Goal: Transaction & Acquisition: Purchase product/service

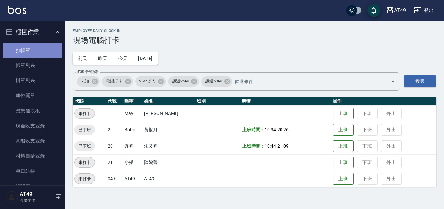
click at [38, 48] on link "打帳單" at bounding box center [33, 50] width 60 height 15
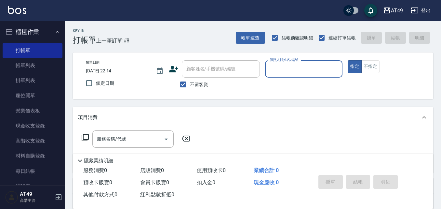
click at [284, 73] on input "服務人員姓名/編號" at bounding box center [304, 68] width 72 height 11
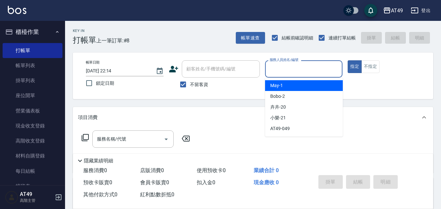
click at [289, 83] on div "May -1" at bounding box center [304, 85] width 78 height 11
type input "May-1"
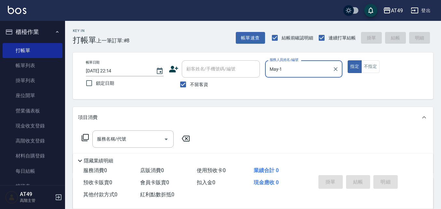
click at [86, 137] on icon at bounding box center [85, 137] width 8 height 8
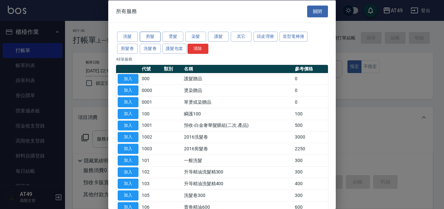
click at [154, 36] on button "剪髮" at bounding box center [150, 37] width 21 height 10
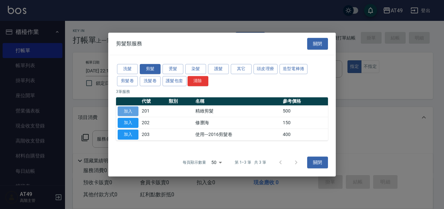
click at [131, 108] on button "加入" at bounding box center [128, 111] width 21 height 10
type input "精緻剪髮(201)"
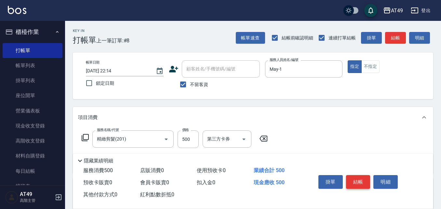
click at [358, 179] on button "結帳" at bounding box center [358, 182] width 24 height 14
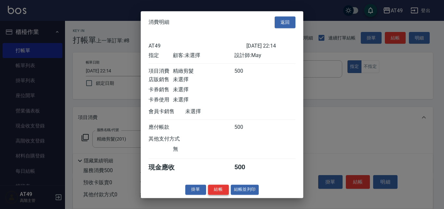
click at [214, 194] on button "結帳" at bounding box center [218, 189] width 21 height 10
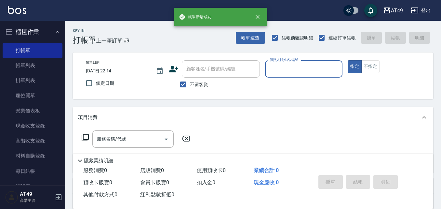
click at [281, 71] on input "服務人員姓名/編號" at bounding box center [304, 68] width 72 height 11
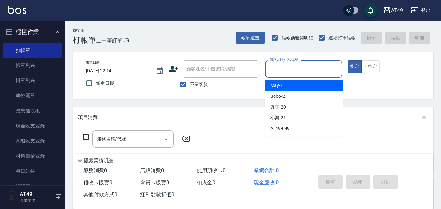
click at [298, 85] on div "May -1" at bounding box center [304, 85] width 78 height 11
type input "May-1"
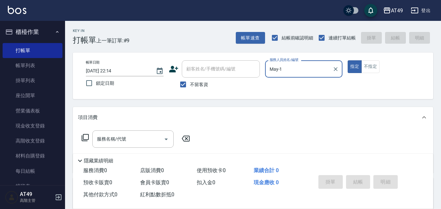
click at [83, 137] on icon at bounding box center [85, 137] width 8 height 8
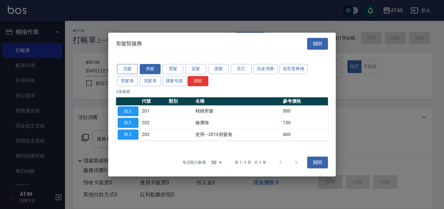
click at [135, 69] on button "洗髮" at bounding box center [127, 69] width 21 height 10
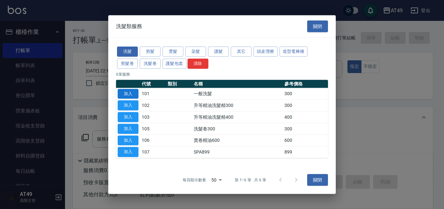
click at [127, 94] on button "加入" at bounding box center [128, 93] width 21 height 10
type input "一般洗髮(101)"
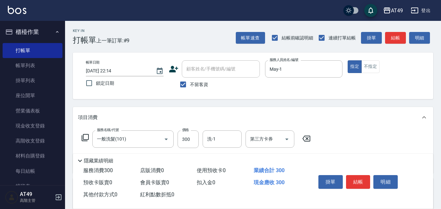
click at [83, 136] on icon at bounding box center [85, 137] width 7 height 7
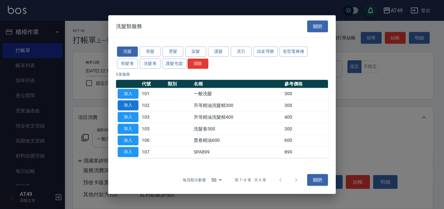
click at [127, 103] on button "加入" at bounding box center [128, 105] width 21 height 10
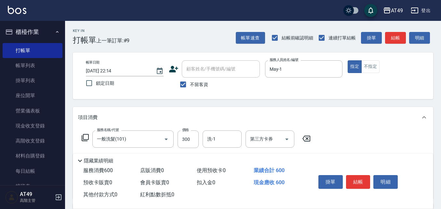
click at [86, 137] on icon at bounding box center [85, 137] width 8 height 8
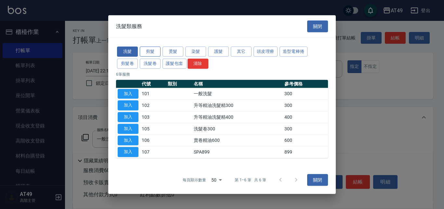
click at [154, 51] on button "剪髮" at bounding box center [150, 52] width 21 height 10
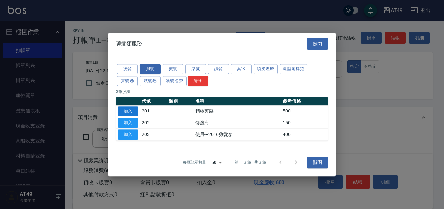
click at [128, 111] on button "加入" at bounding box center [128, 111] width 21 height 10
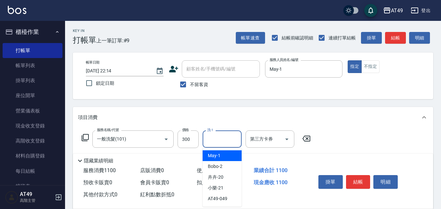
click at [219, 141] on input "洗-1" at bounding box center [222, 138] width 33 height 11
click at [220, 155] on div "May -1" at bounding box center [222, 155] width 39 height 11
type input "May-1"
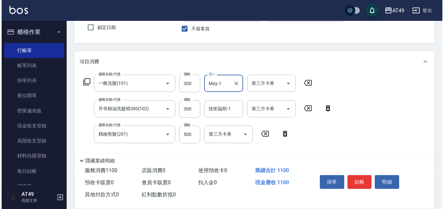
scroll to position [65, 0]
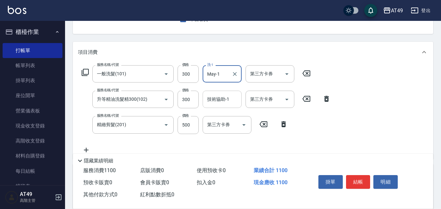
click at [216, 97] on div "技術協助-1 技術協助-1" at bounding box center [222, 98] width 39 height 17
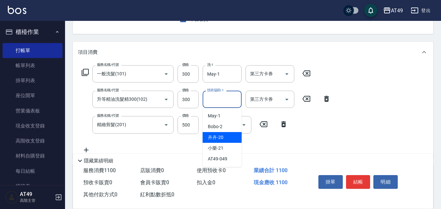
click at [227, 134] on div "卉卉 -20" at bounding box center [222, 137] width 39 height 11
type input "卉卉-20"
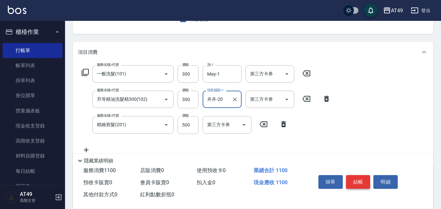
click at [362, 180] on button "結帳" at bounding box center [358, 182] width 24 height 14
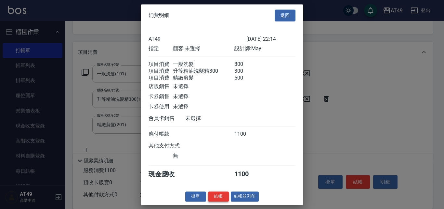
click at [218, 201] on button "結帳" at bounding box center [218, 196] width 21 height 10
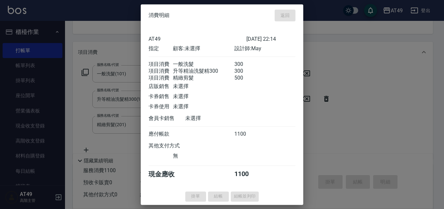
type input "[DATE] 22:15"
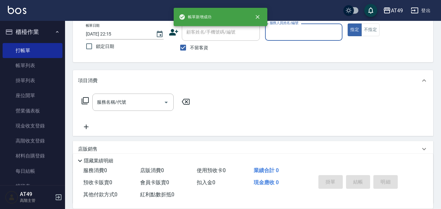
scroll to position [0, 0]
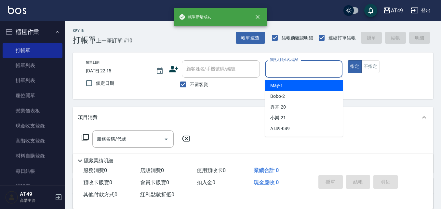
click at [279, 72] on input "服務人員姓名/編號" at bounding box center [304, 68] width 72 height 11
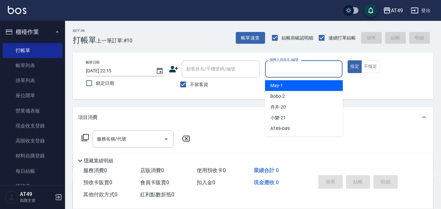
click at [283, 87] on div "May -1" at bounding box center [304, 85] width 78 height 11
type input "May-1"
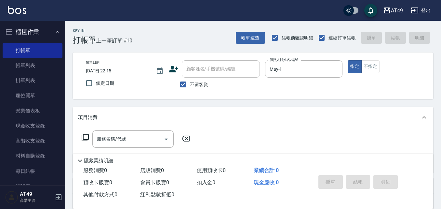
click at [86, 138] on icon at bounding box center [85, 137] width 8 height 8
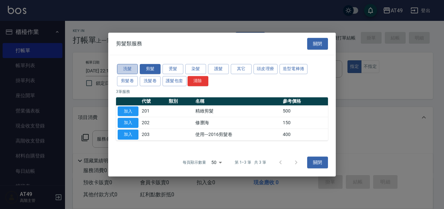
click at [129, 68] on button "洗髮" at bounding box center [127, 69] width 21 height 10
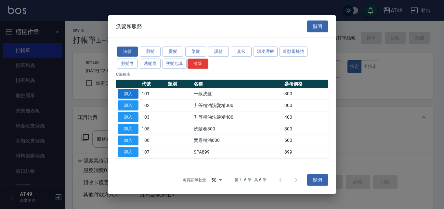
click at [131, 92] on button "加入" at bounding box center [128, 93] width 21 height 10
type input "一般洗髮(101)"
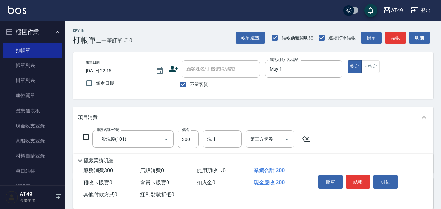
click at [88, 133] on icon at bounding box center [85, 137] width 8 height 8
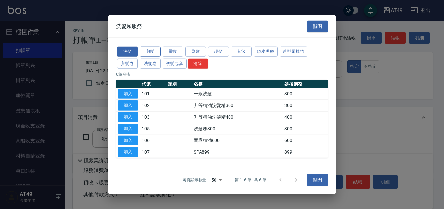
click at [155, 53] on button "剪髮" at bounding box center [150, 52] width 21 height 10
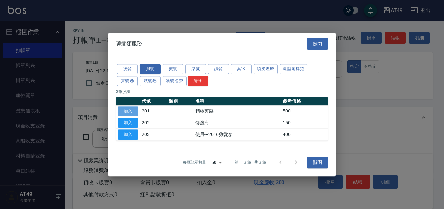
click at [132, 111] on button "加入" at bounding box center [128, 111] width 21 height 10
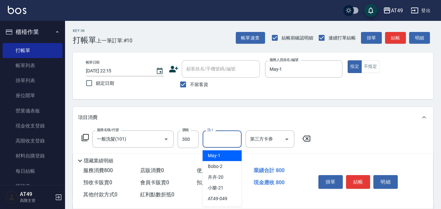
click at [230, 138] on input "洗-1" at bounding box center [222, 138] width 33 height 11
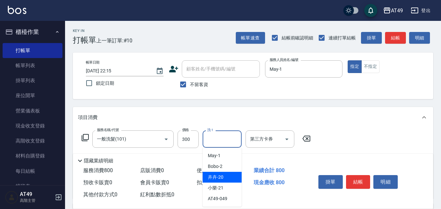
click at [236, 177] on div "卉卉 -20" at bounding box center [222, 176] width 39 height 11
type input "卉卉-20"
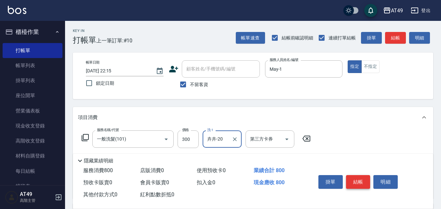
click at [363, 182] on button "結帳" at bounding box center [358, 182] width 24 height 14
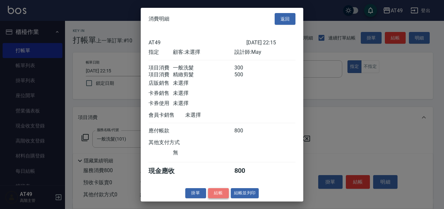
click at [217, 198] on button "結帳" at bounding box center [218, 193] width 21 height 10
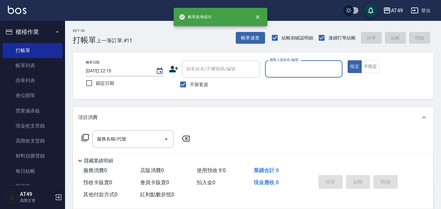
click at [280, 72] on input "服務人員姓名/編號" at bounding box center [304, 68] width 72 height 11
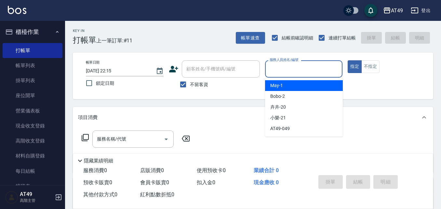
click at [289, 84] on div "May -1" at bounding box center [304, 85] width 78 height 11
type input "May-1"
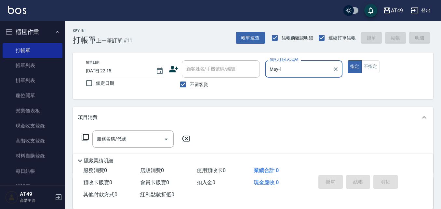
click at [85, 135] on icon at bounding box center [85, 137] width 8 height 8
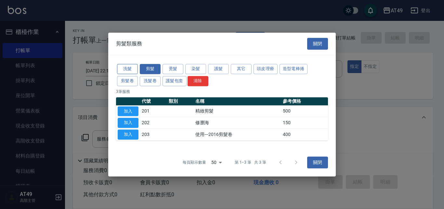
click at [124, 68] on button "洗髮" at bounding box center [127, 69] width 21 height 10
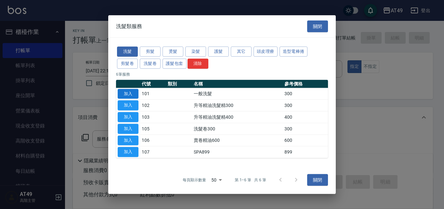
click at [130, 94] on button "加入" at bounding box center [128, 93] width 21 height 10
type input "一般洗髮(101)"
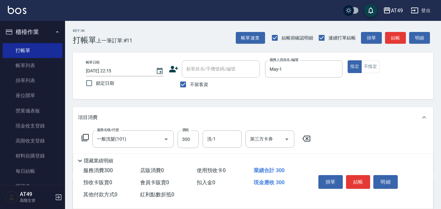
click at [86, 135] on icon at bounding box center [85, 137] width 8 height 8
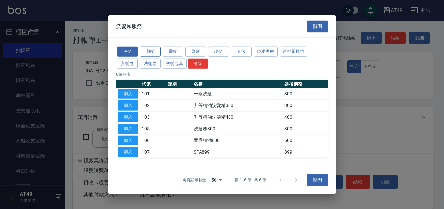
click at [148, 52] on button "剪髮" at bounding box center [150, 52] width 21 height 10
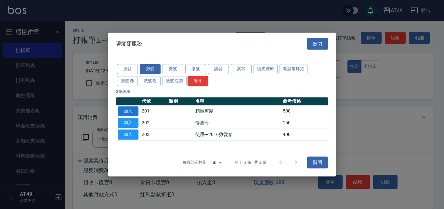
click at [134, 111] on button "加入" at bounding box center [128, 111] width 21 height 10
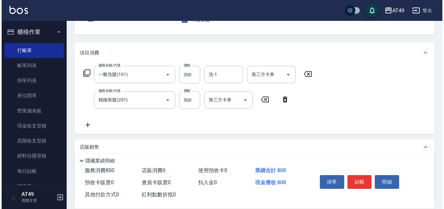
scroll to position [65, 0]
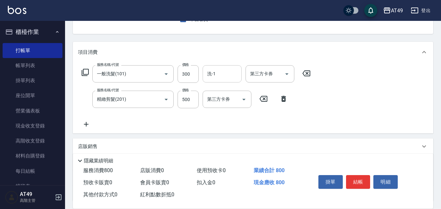
click at [223, 74] on input "洗-1" at bounding box center [222, 73] width 33 height 11
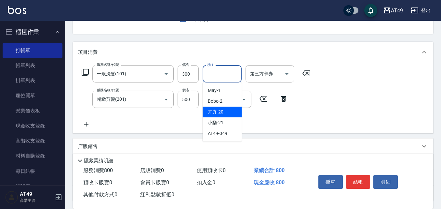
click at [234, 113] on div "卉卉 -20" at bounding box center [222, 111] width 39 height 11
type input "卉卉-20"
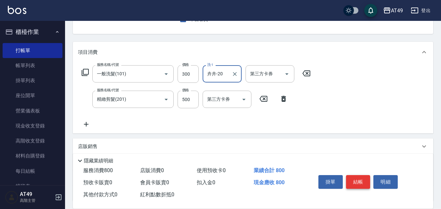
click at [357, 183] on button "結帳" at bounding box center [358, 182] width 24 height 14
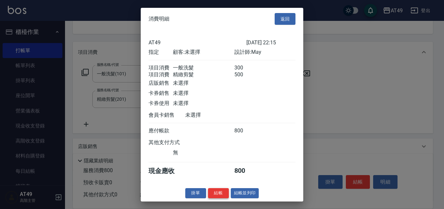
click at [210, 197] on button "結帳" at bounding box center [218, 193] width 21 height 10
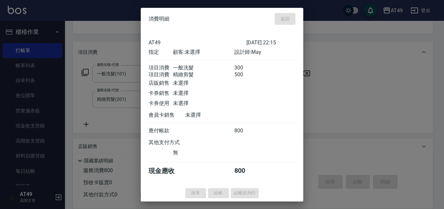
type input "[DATE] 22:16"
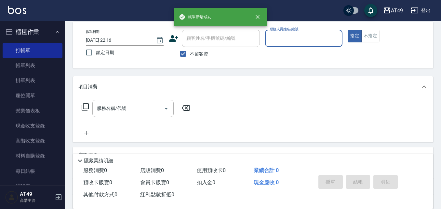
scroll to position [0, 0]
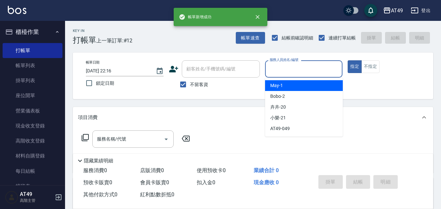
click at [282, 71] on input "服務人員姓名/編號" at bounding box center [304, 68] width 72 height 11
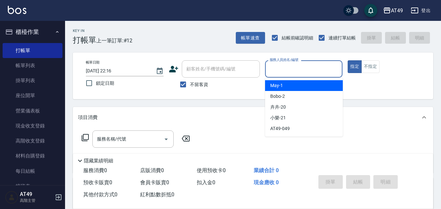
click at [291, 85] on div "May -1" at bounding box center [304, 85] width 78 height 11
type input "May-1"
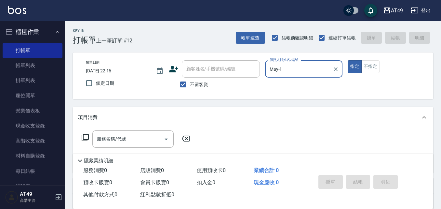
click at [86, 135] on icon at bounding box center [85, 137] width 8 height 8
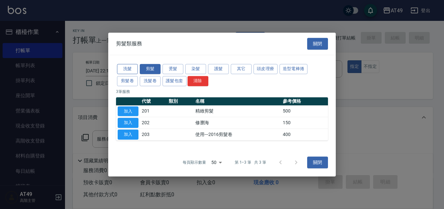
click at [128, 71] on button "洗髮" at bounding box center [127, 69] width 21 height 10
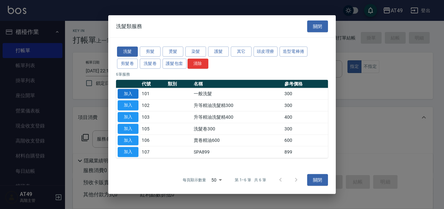
click at [137, 94] on button "加入" at bounding box center [128, 93] width 21 height 10
type input "一般洗髮(101)"
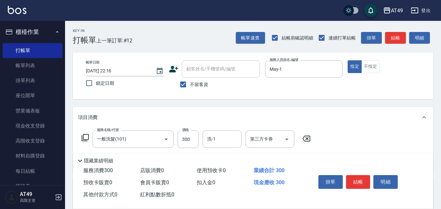
click at [84, 138] on icon at bounding box center [85, 137] width 7 height 7
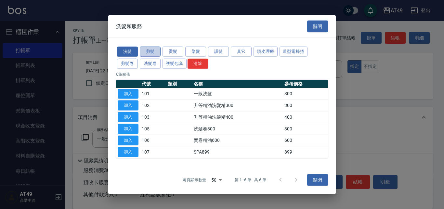
click at [147, 51] on button "剪髮" at bounding box center [150, 52] width 21 height 10
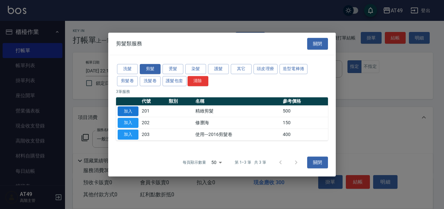
click at [124, 108] on button "加入" at bounding box center [128, 111] width 21 height 10
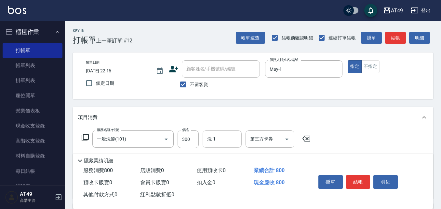
click at [220, 142] on input "洗-1" at bounding box center [222, 138] width 33 height 11
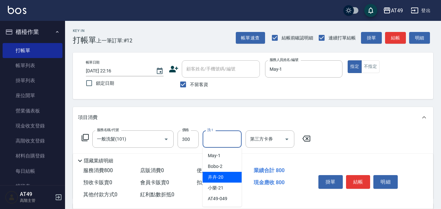
click at [213, 178] on span "卉卉 -20" at bounding box center [216, 176] width 16 height 7
type input "卉卉-20"
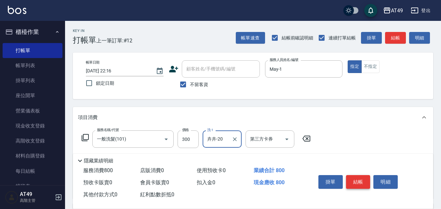
click at [358, 179] on button "結帳" at bounding box center [358, 182] width 24 height 14
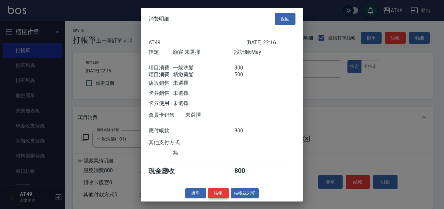
click at [216, 196] on button "結帳" at bounding box center [218, 193] width 21 height 10
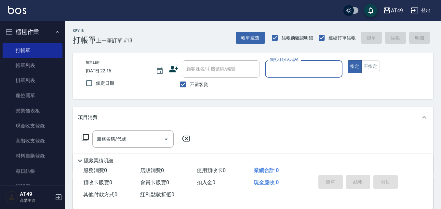
click at [80, 135] on div "服務名稱/代號 服務名稱/代號" at bounding box center [136, 138] width 116 height 17
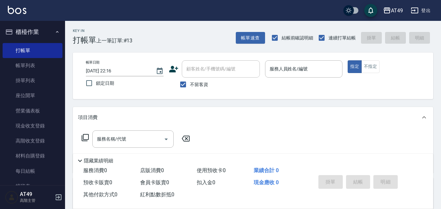
click at [85, 138] on icon at bounding box center [85, 137] width 8 height 8
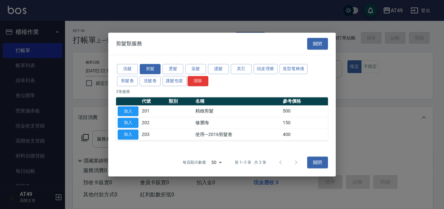
click at [149, 62] on div "洗髮 剪髮 燙髮 染髮 護髮 其它 頭皮理療 造型電棒捲 剪髮卷 洗髮卷 護髮包套 清除 3 筆服務 代號 類別 名稱 參考價格 加入 201 精緻剪髮 50…" at bounding box center [222, 101] width 228 height 93
click at [126, 112] on button "加入" at bounding box center [128, 111] width 21 height 10
type input "精緻剪髮(201)"
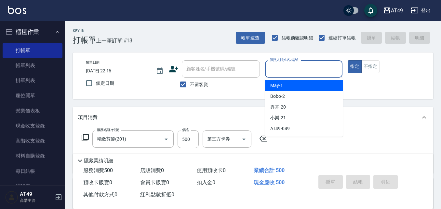
click at [294, 68] on input "服務人員姓名/編號" at bounding box center [304, 68] width 72 height 11
click at [300, 82] on div "May -1" at bounding box center [304, 85] width 78 height 11
type input "May-1"
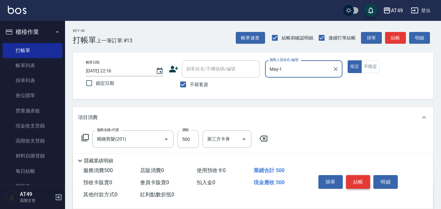
click at [354, 175] on button "結帳" at bounding box center [358, 182] width 24 height 14
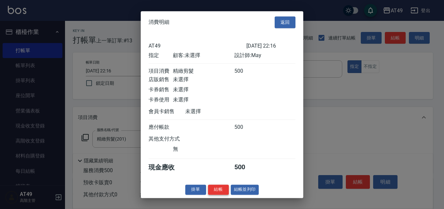
click at [224, 194] on button "結帳" at bounding box center [218, 189] width 21 height 10
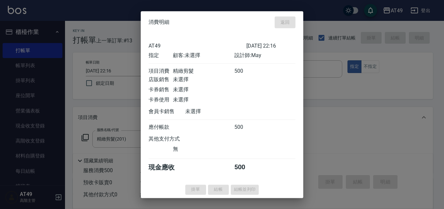
type input "[DATE] 22:17"
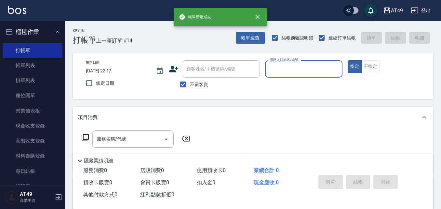
click at [279, 72] on input "服務人員姓名/編號" at bounding box center [304, 68] width 72 height 11
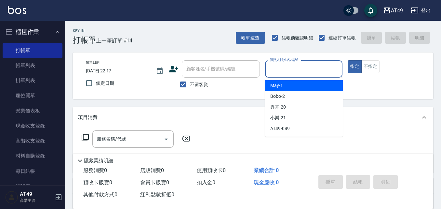
click at [283, 83] on div "May -1" at bounding box center [304, 85] width 78 height 11
type input "May-1"
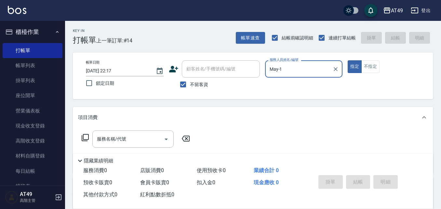
click at [83, 137] on icon at bounding box center [85, 137] width 7 height 7
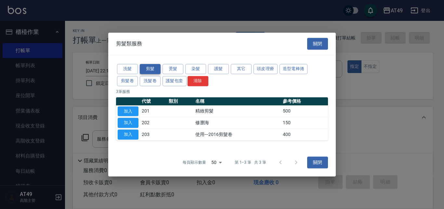
click at [147, 69] on button "剪髮" at bounding box center [150, 69] width 21 height 10
click at [128, 111] on button "加入" at bounding box center [128, 111] width 21 height 10
type input "精緻剪髮(201)"
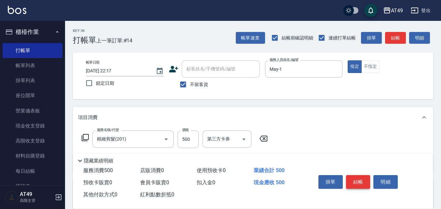
click at [362, 175] on button "結帳" at bounding box center [358, 182] width 24 height 14
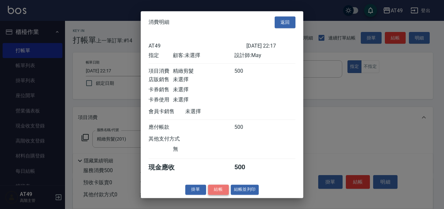
click at [214, 194] on button "結帳" at bounding box center [218, 189] width 21 height 10
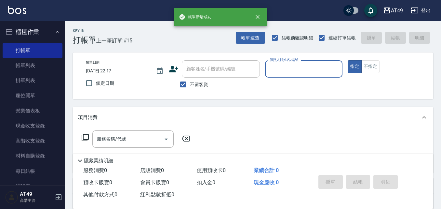
click at [292, 68] on input "服務人員姓名/編號" at bounding box center [304, 68] width 72 height 11
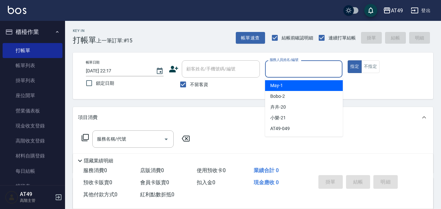
click at [297, 87] on div "May -1" at bounding box center [304, 85] width 78 height 11
type input "May-1"
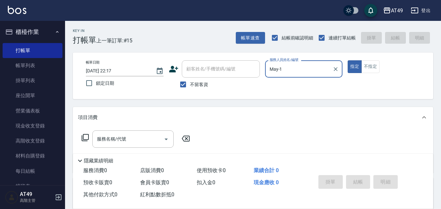
click at [85, 137] on icon at bounding box center [85, 137] width 8 height 8
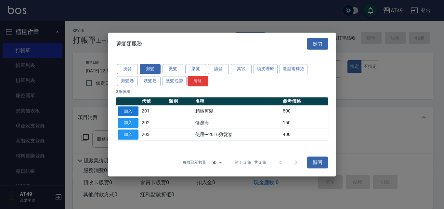
click at [129, 110] on button "加入" at bounding box center [128, 111] width 21 height 10
type input "精緻剪髮(201)"
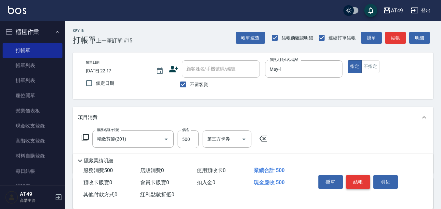
click at [366, 176] on button "結帳" at bounding box center [358, 182] width 24 height 14
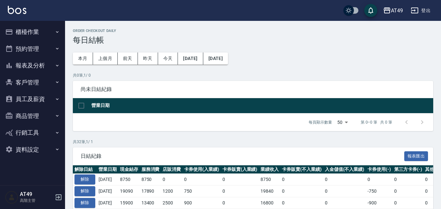
scroll to position [33, 0]
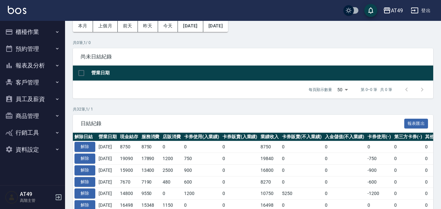
click at [50, 63] on button "報表及分析" at bounding box center [33, 65] width 60 height 17
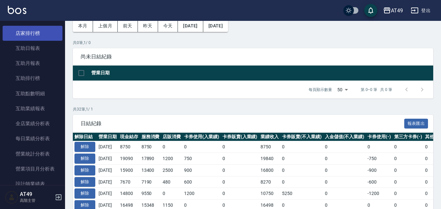
scroll to position [130, 0]
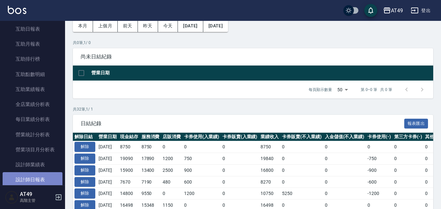
click at [43, 177] on link "設計師日報表" at bounding box center [33, 179] width 60 height 15
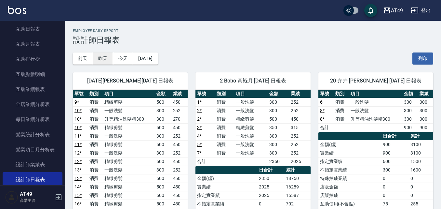
click at [108, 60] on button "昨天" at bounding box center [103, 58] width 20 height 12
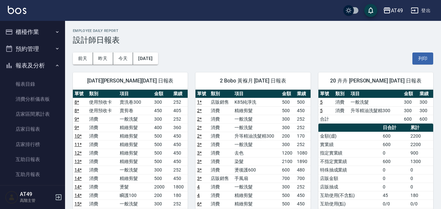
click at [39, 34] on button "櫃檯作業" at bounding box center [33, 31] width 60 height 17
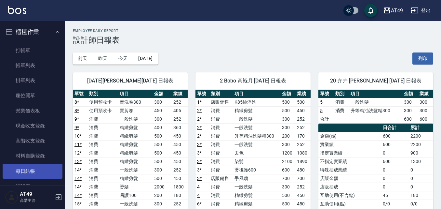
click at [31, 171] on link "每日結帳" at bounding box center [33, 170] width 60 height 15
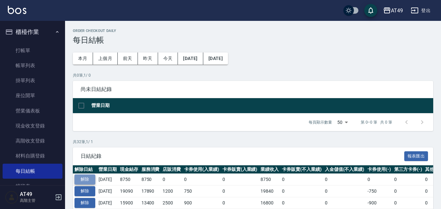
click at [83, 180] on button "解除" at bounding box center [84, 179] width 21 height 10
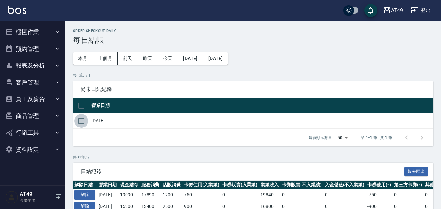
click at [82, 120] on input "checkbox" at bounding box center [81, 121] width 14 height 14
checkbox input "true"
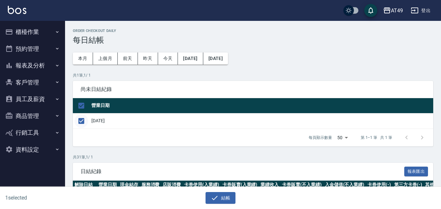
click at [81, 119] on input "checkbox" at bounding box center [81, 121] width 14 height 14
checkbox input "false"
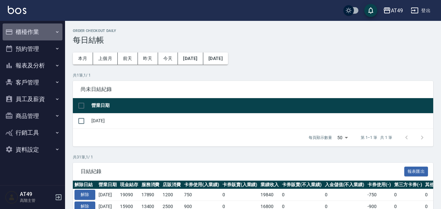
click at [31, 28] on button "櫃檯作業" at bounding box center [33, 31] width 60 height 17
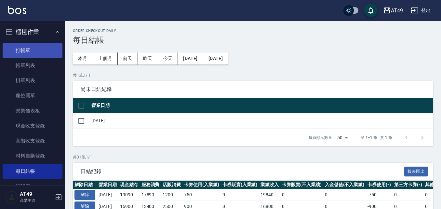
click at [35, 50] on link "打帳單" at bounding box center [33, 50] width 60 height 15
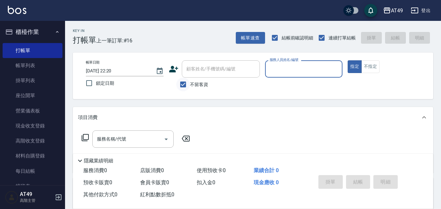
click at [185, 84] on input "不留客資" at bounding box center [183, 84] width 14 height 14
checkbox input "false"
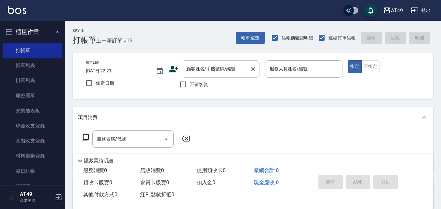
click at [206, 70] on div "顧客姓名/手機號碼/編號 顧客姓名/手機號碼/編號" at bounding box center [221, 68] width 78 height 17
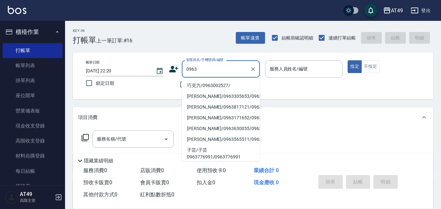
click at [211, 87] on li "巧克力/0963002527/" at bounding box center [221, 85] width 78 height 11
type input "巧克力/0963002527/"
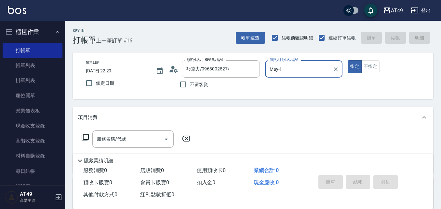
type input "May-1"
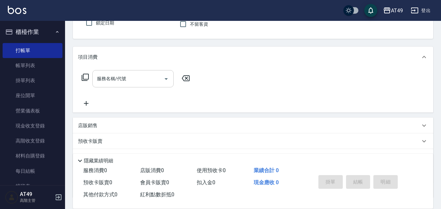
scroll to position [112, 0]
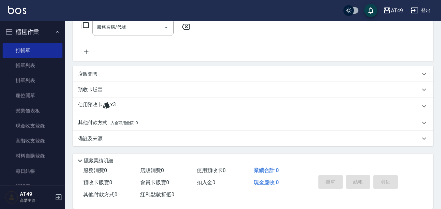
click at [105, 103] on icon at bounding box center [106, 105] width 7 height 6
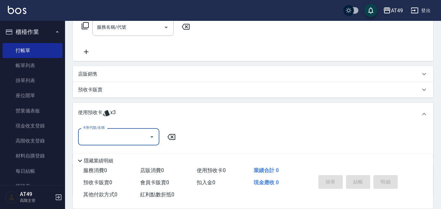
scroll to position [0, 0]
click at [155, 139] on icon "Open" at bounding box center [152, 137] width 8 height 8
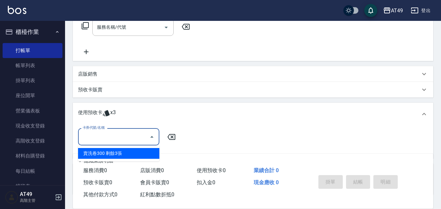
click at [148, 155] on div "賣洗卷300 剩餘3張" at bounding box center [118, 153] width 81 height 11
type input "賣洗卷300"
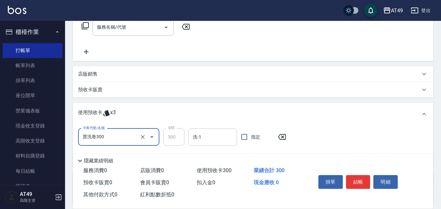
click at [218, 142] on input "洗-1" at bounding box center [212, 136] width 43 height 11
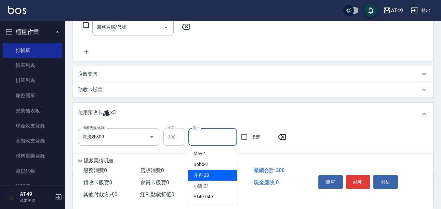
click at [217, 176] on div "卉卉 -20" at bounding box center [212, 174] width 49 height 11
type input "卉卉-20"
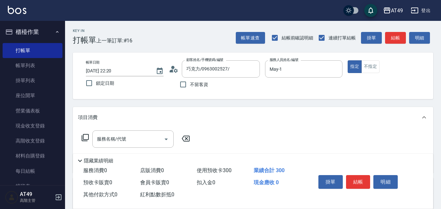
click at [87, 136] on icon at bounding box center [85, 137] width 8 height 8
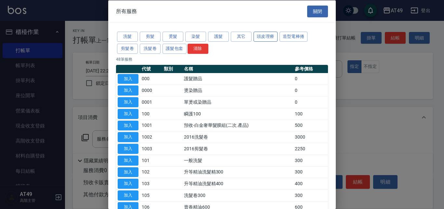
click at [267, 35] on button "頭皮理療" at bounding box center [266, 37] width 24 height 10
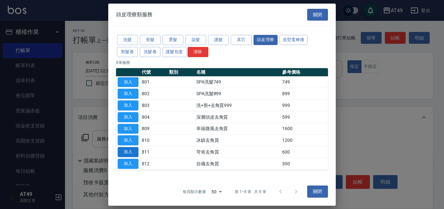
click at [135, 152] on button "加入" at bounding box center [128, 152] width 21 height 10
type input "苛肯去角質(811)"
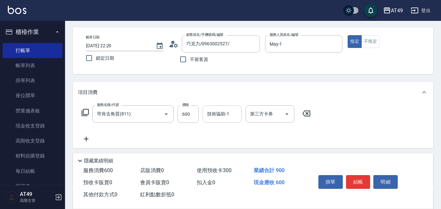
scroll to position [33, 0]
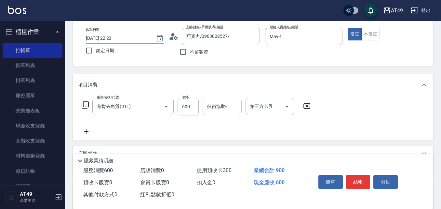
click at [220, 109] on input "技術協助-1" at bounding box center [222, 106] width 33 height 11
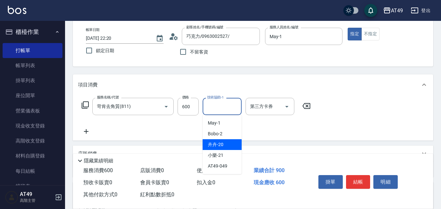
click at [231, 142] on div "卉卉 -20" at bounding box center [222, 144] width 39 height 11
type input "卉卉-20"
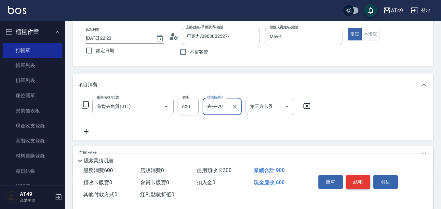
click at [351, 175] on button "結帳" at bounding box center [358, 182] width 24 height 14
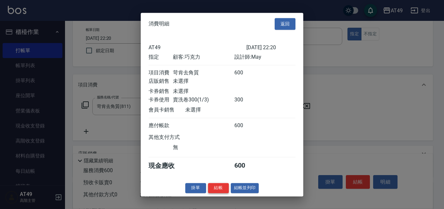
click at [219, 193] on button "結帳" at bounding box center [218, 187] width 21 height 10
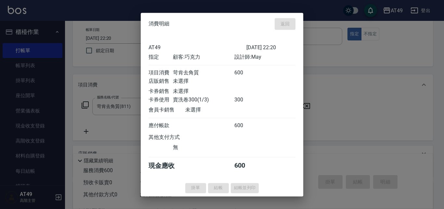
type input "2025/09/05 22:21"
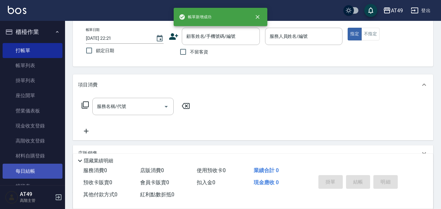
click at [41, 172] on link "每日結帳" at bounding box center [33, 170] width 60 height 15
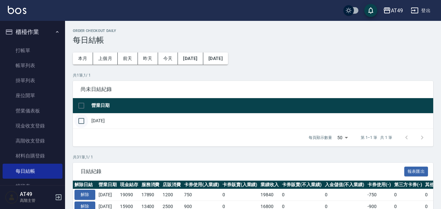
click at [81, 121] on input "checkbox" at bounding box center [81, 121] width 14 height 14
checkbox input "true"
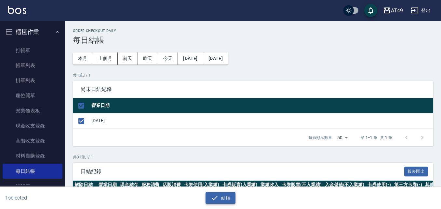
click at [224, 199] on button "結帳" at bounding box center [221, 198] width 30 height 12
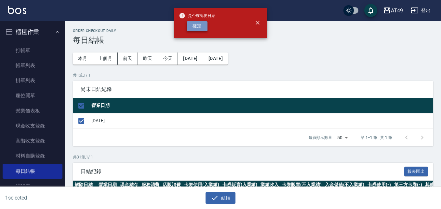
click at [197, 23] on button "確定" at bounding box center [197, 26] width 21 height 10
checkbox input "false"
